Goal: Navigation & Orientation: Find specific page/section

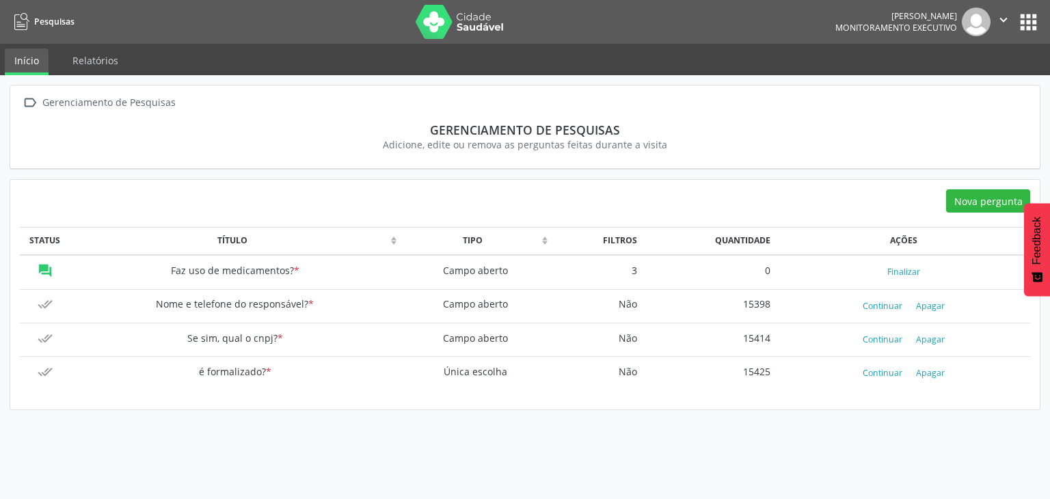
click at [15, 31] on link "Pesquisas" at bounding box center [42, 21] width 65 height 23
click at [36, 25] on span "Pesquisas" at bounding box center [54, 22] width 40 height 12
click at [1020, 18] on button "apps" at bounding box center [1028, 22] width 24 height 24
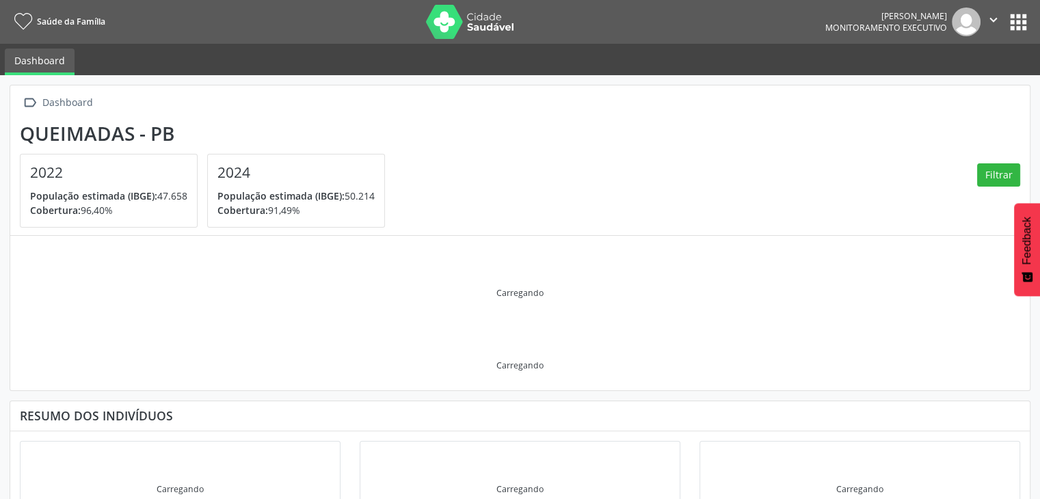
click at [1016, 16] on button "apps" at bounding box center [1018, 22] width 24 height 24
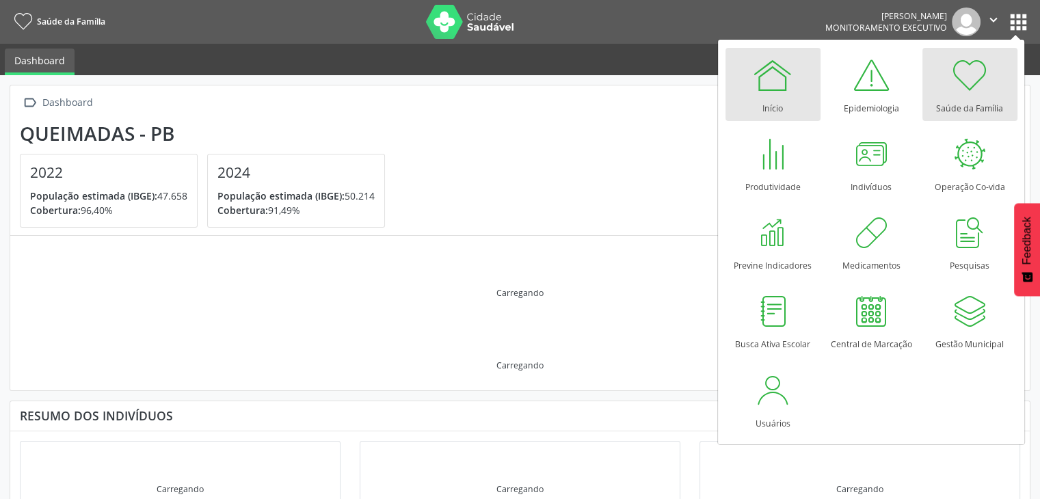
click at [765, 85] on div at bounding box center [772, 75] width 41 height 41
